Goal: Transaction & Acquisition: Purchase product/service

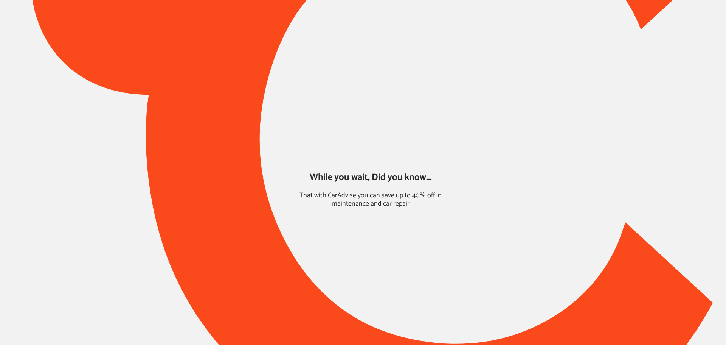
type input "*****"
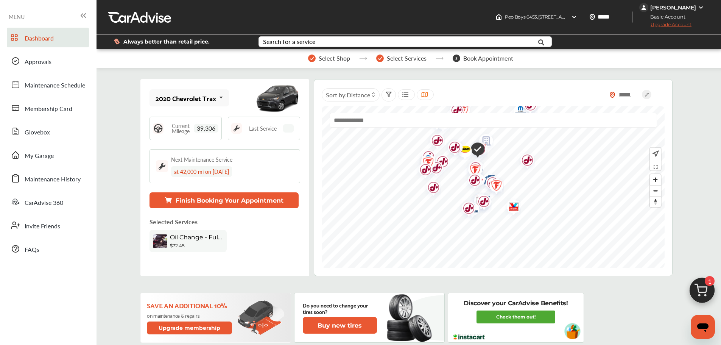
click at [696, 282] on img at bounding box center [702, 292] width 36 height 36
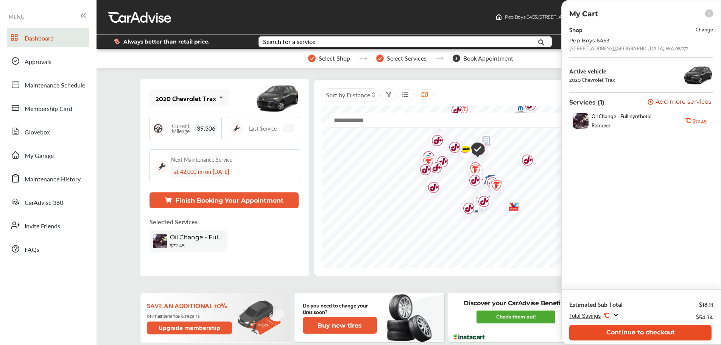
click at [636, 331] on button "Continue to checkout" at bounding box center [640, 333] width 142 height 16
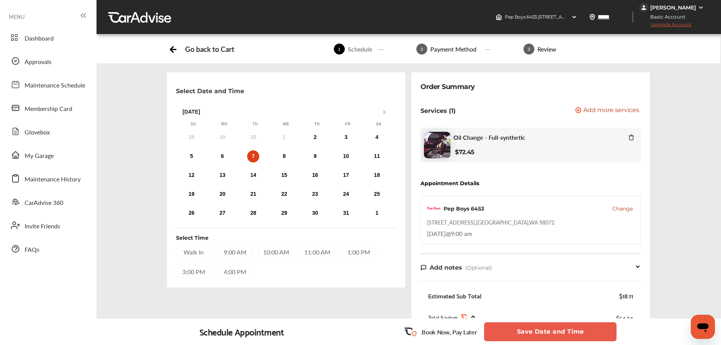
click at [566, 338] on button "Save Date and Time" at bounding box center [550, 331] width 132 height 19
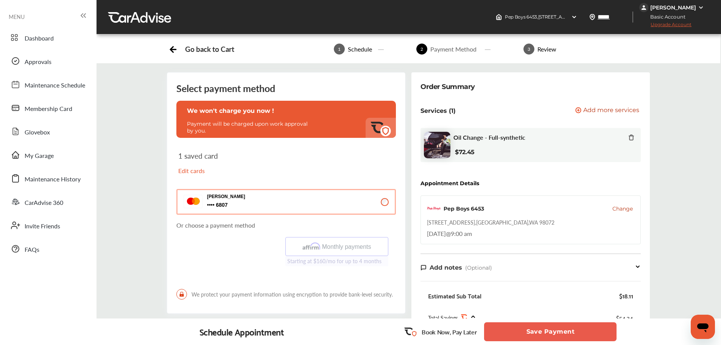
click at [306, 202] on button "Niki De Sario 6807 6807" at bounding box center [285, 202] width 219 height 26
click at [565, 329] on button "Save Payment" at bounding box center [550, 331] width 132 height 19
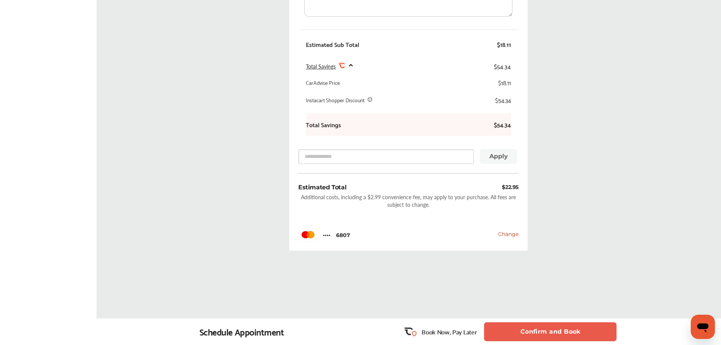
scroll to position [314, 0]
